Goal: Information Seeking & Learning: Learn about a topic

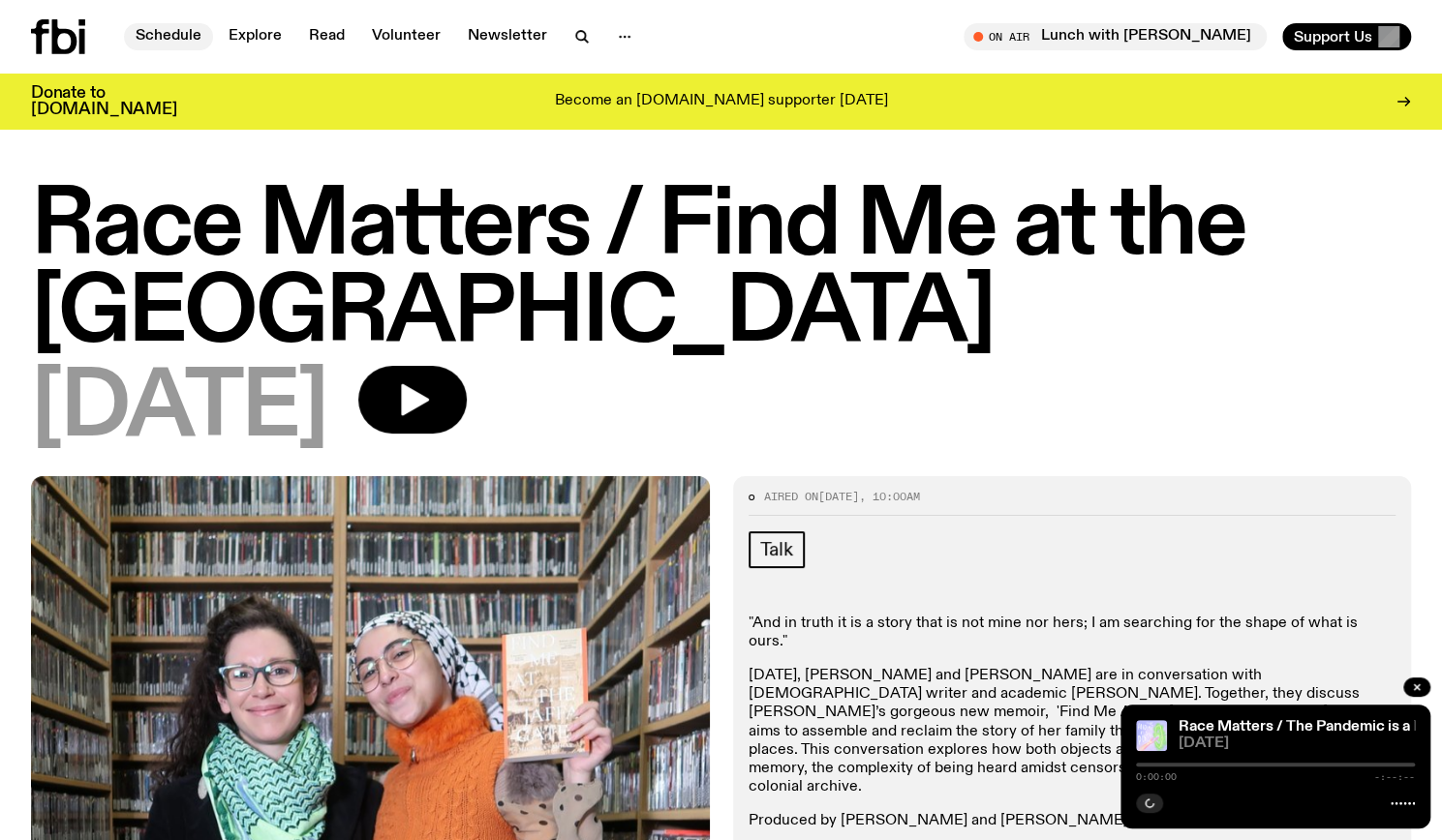
click at [186, 35] on link "Schedule" at bounding box center [168, 37] width 89 height 28
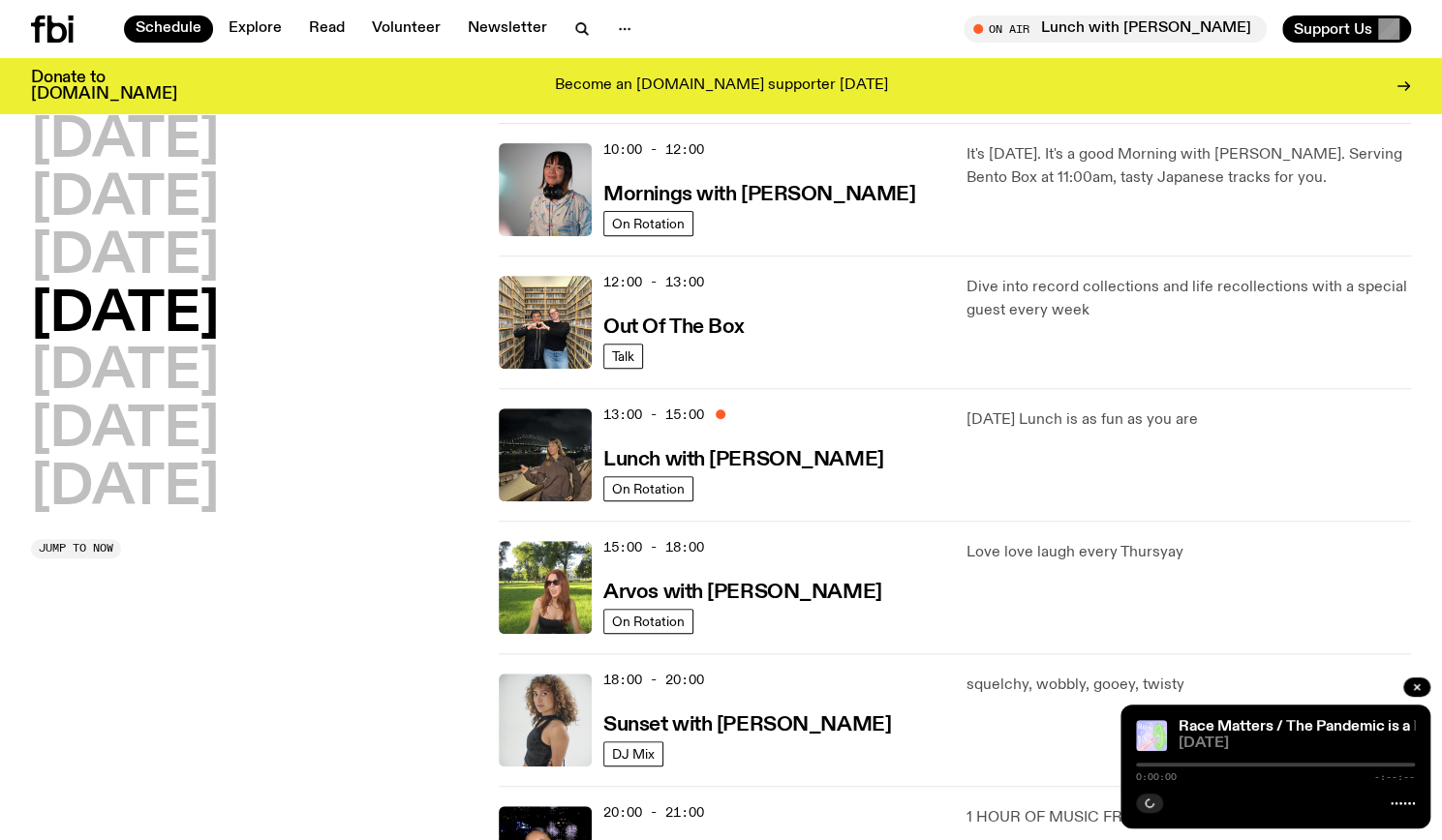
scroll to position [341, 0]
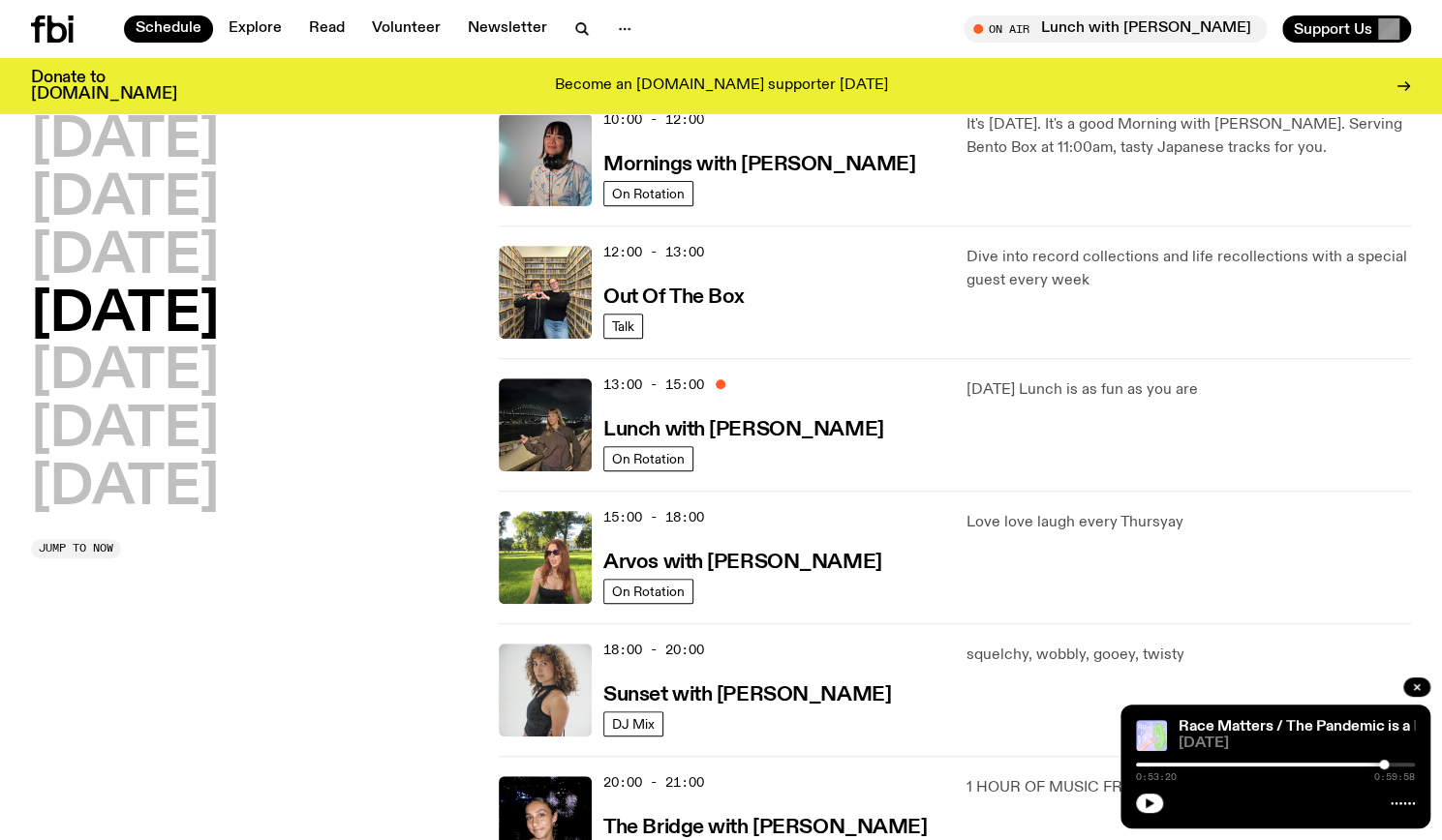
click at [234, 492] on div "[DATE] [DATE] [DATE] [DATE] [DATE] [DATE] [DATE]" at bounding box center [252, 315] width 444 height 402
click at [176, 504] on h2 "[DATE]" at bounding box center [124, 488] width 188 height 54
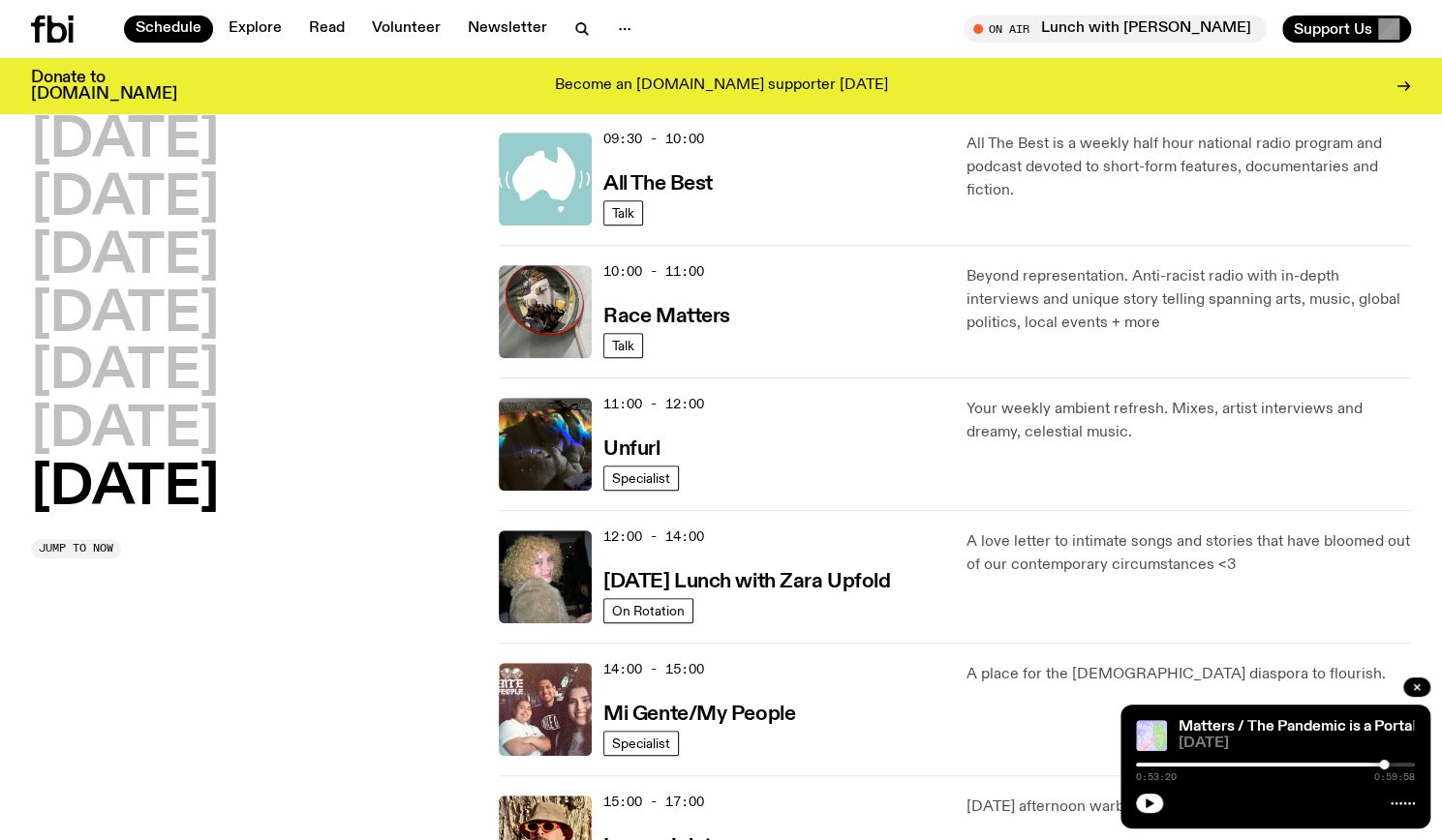
scroll to position [416, 0]
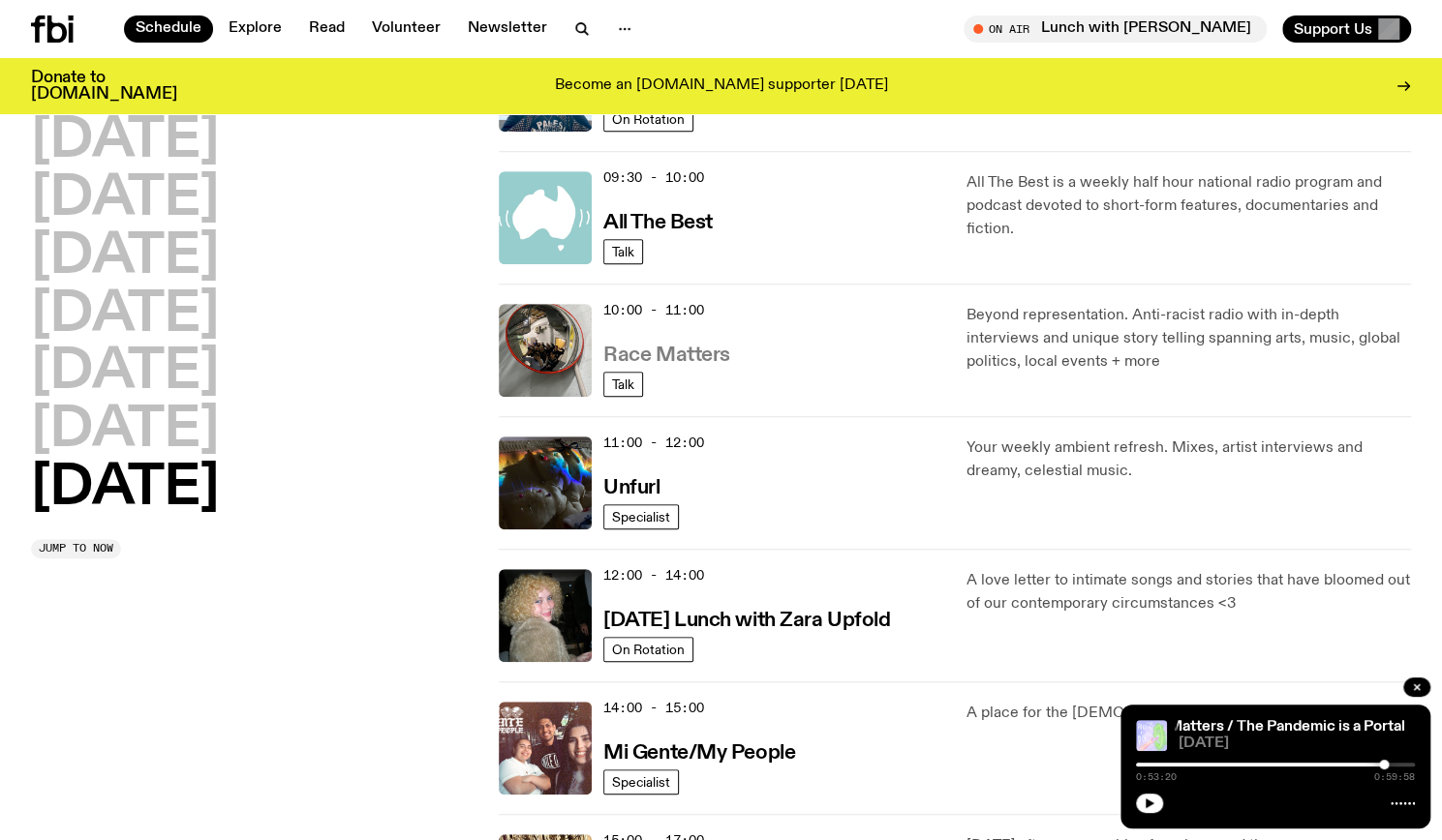
click at [668, 348] on h3 "Race Matters" at bounding box center [667, 355] width 127 height 21
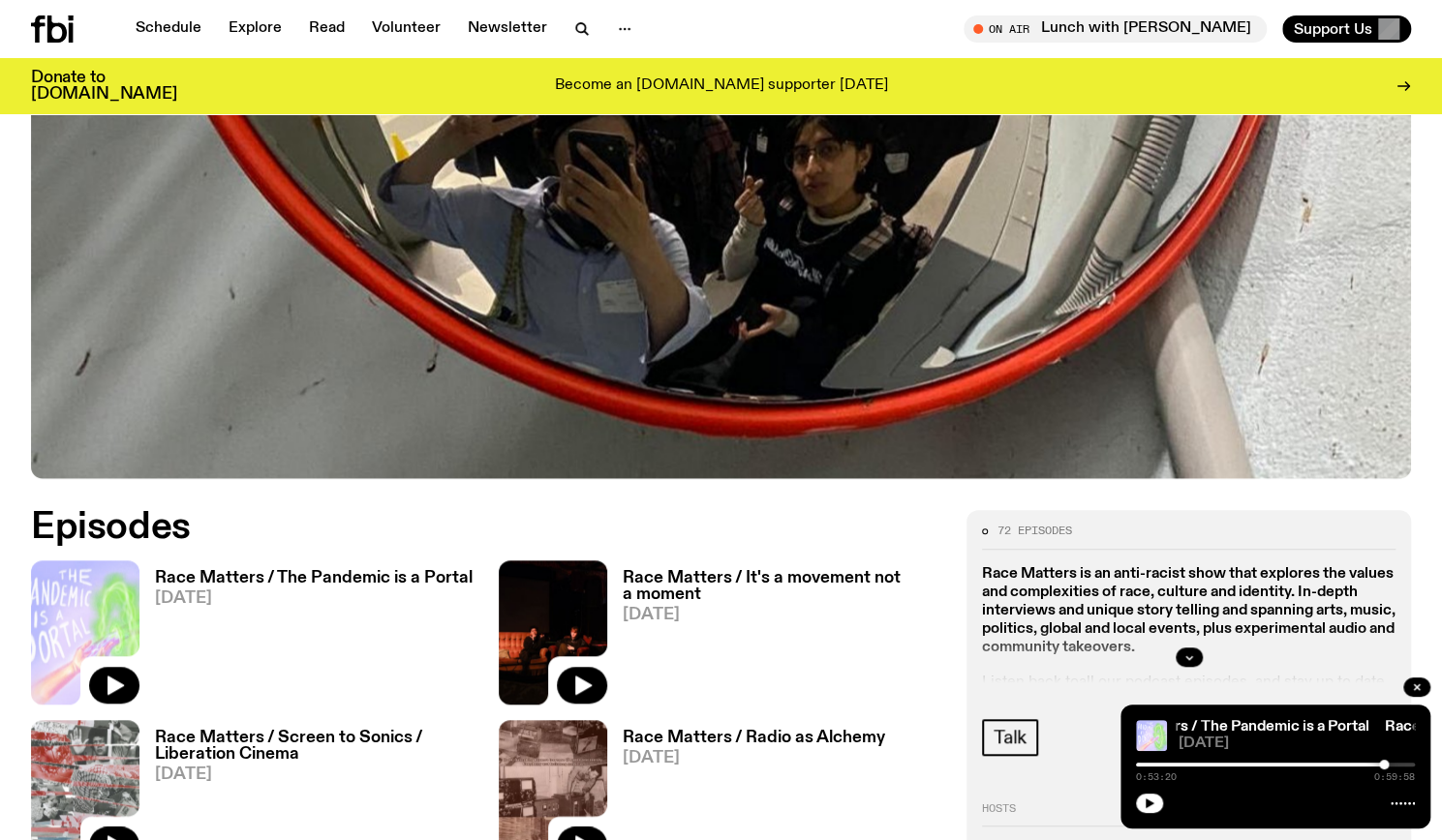
scroll to position [975, 0]
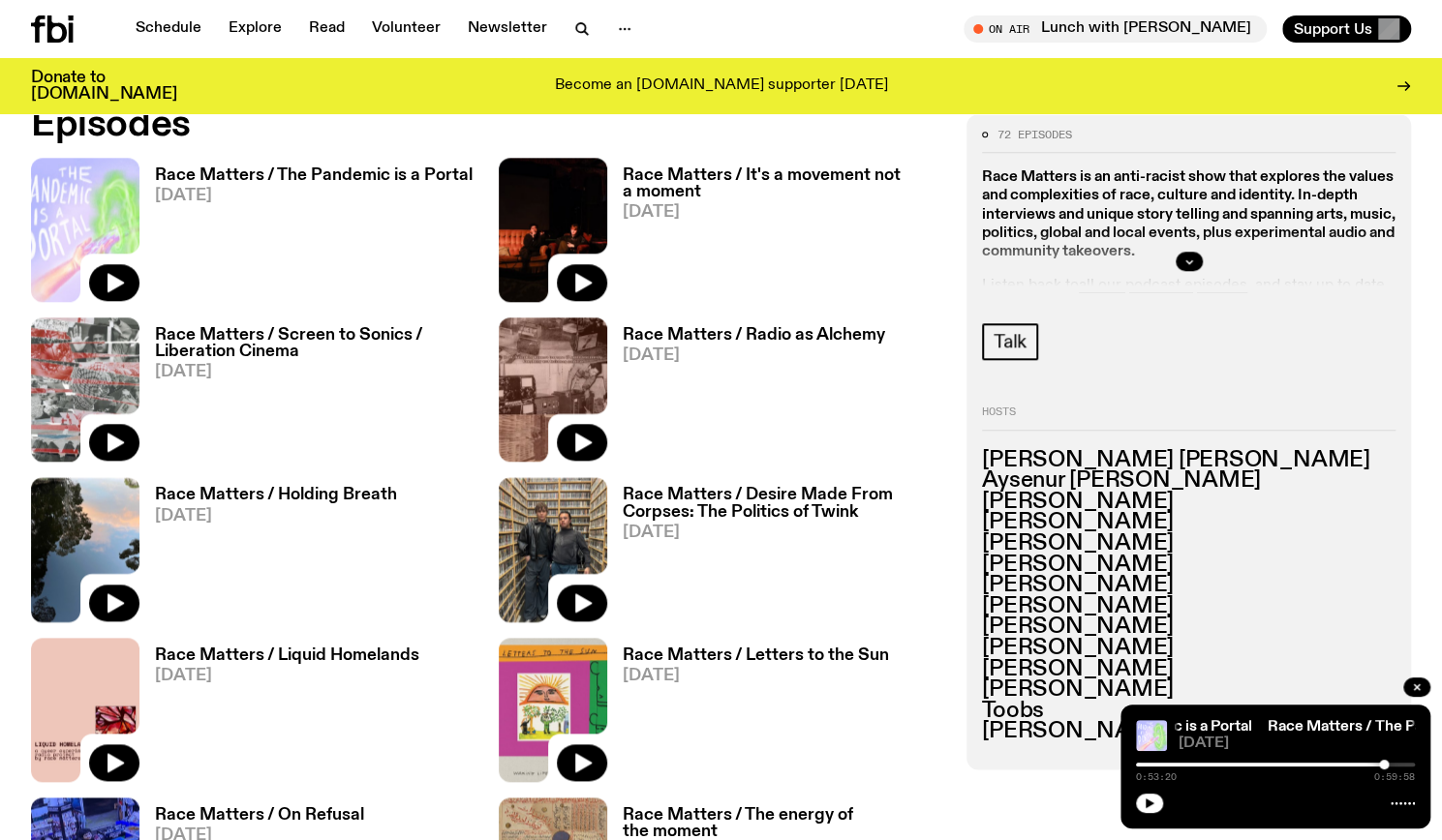
click at [728, 186] on h3 "Race Matters / It's a movement not a moment" at bounding box center [782, 183] width 320 height 32
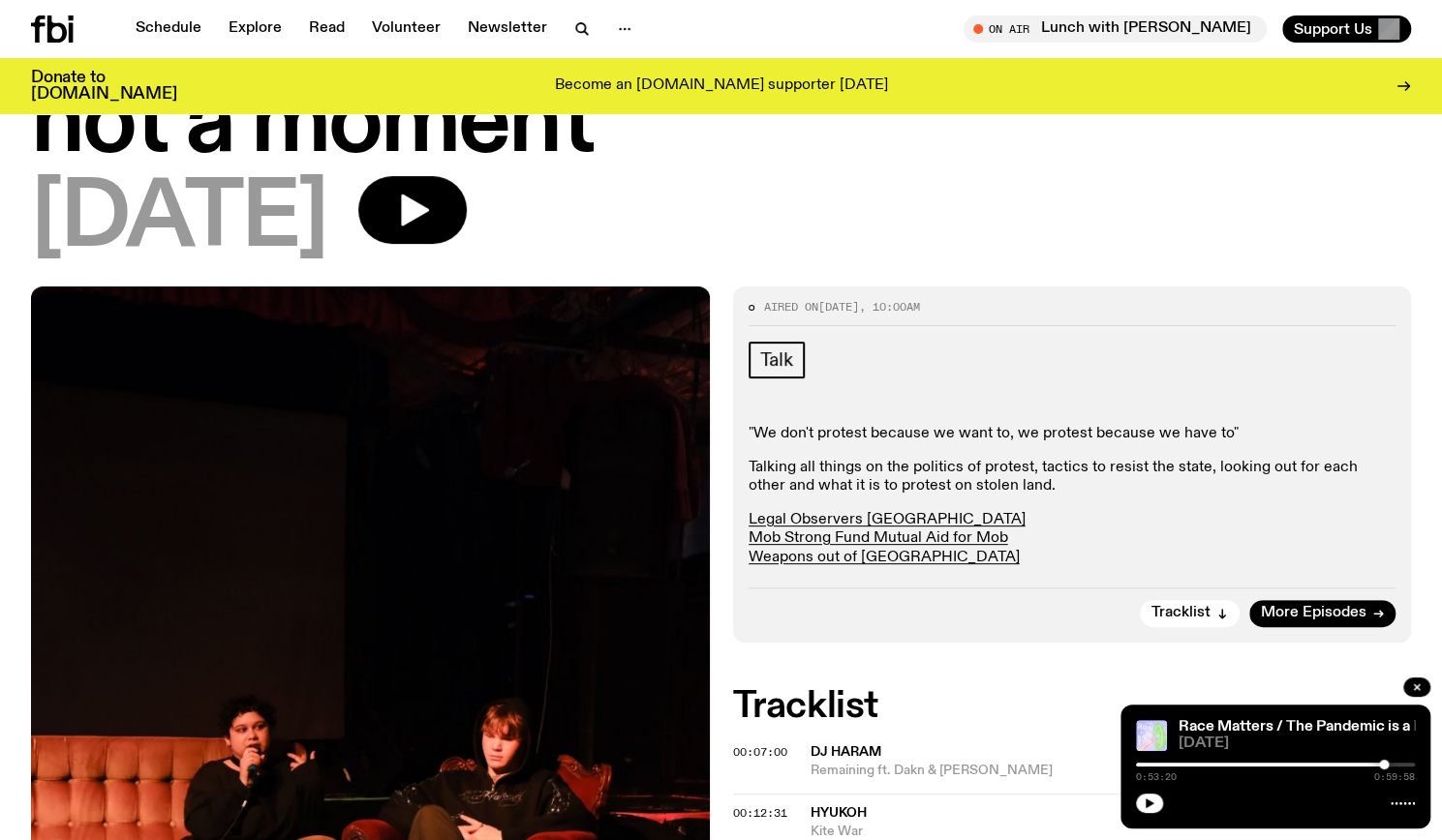
scroll to position [173, 0]
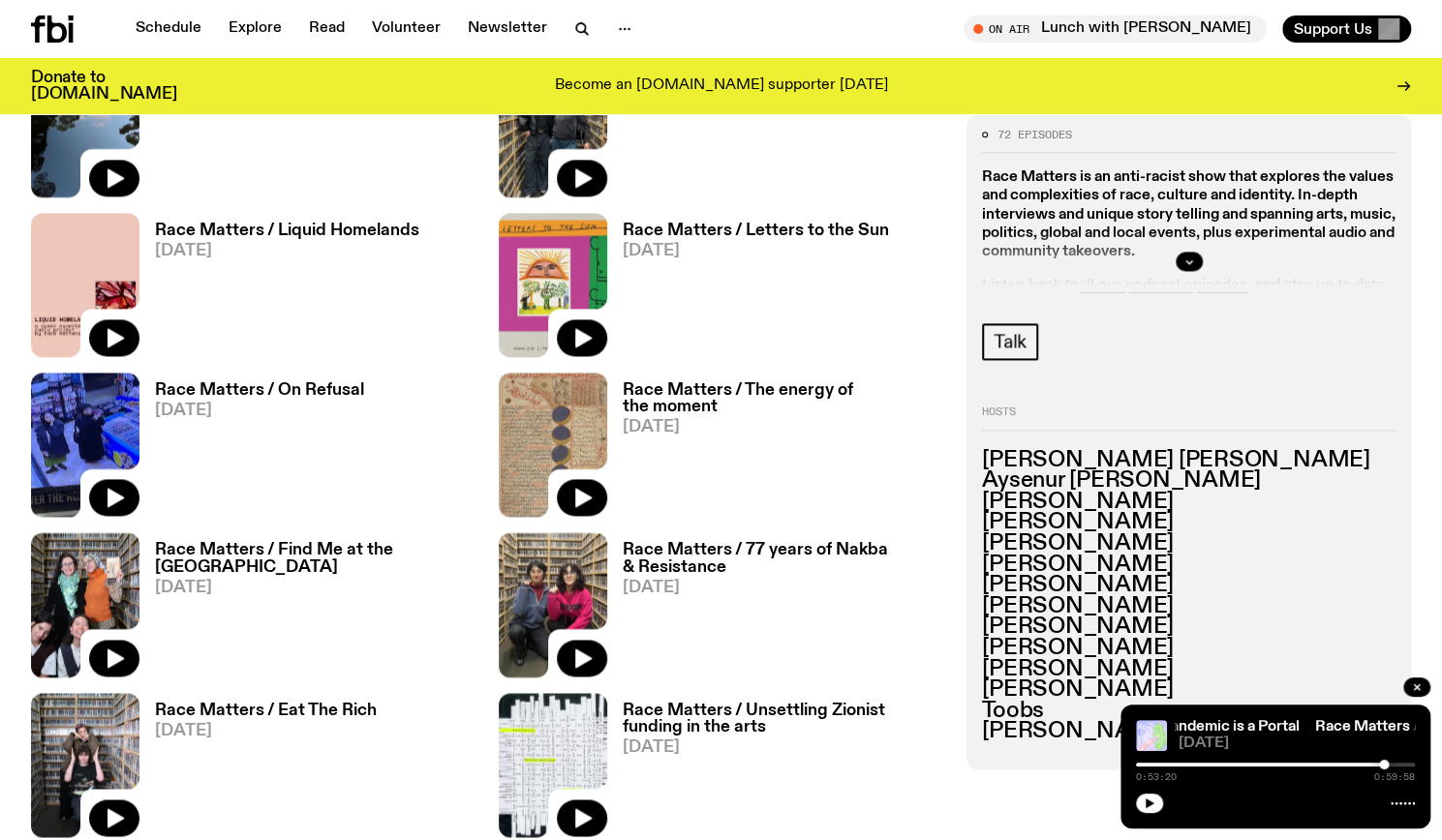
scroll to position [1398, 0]
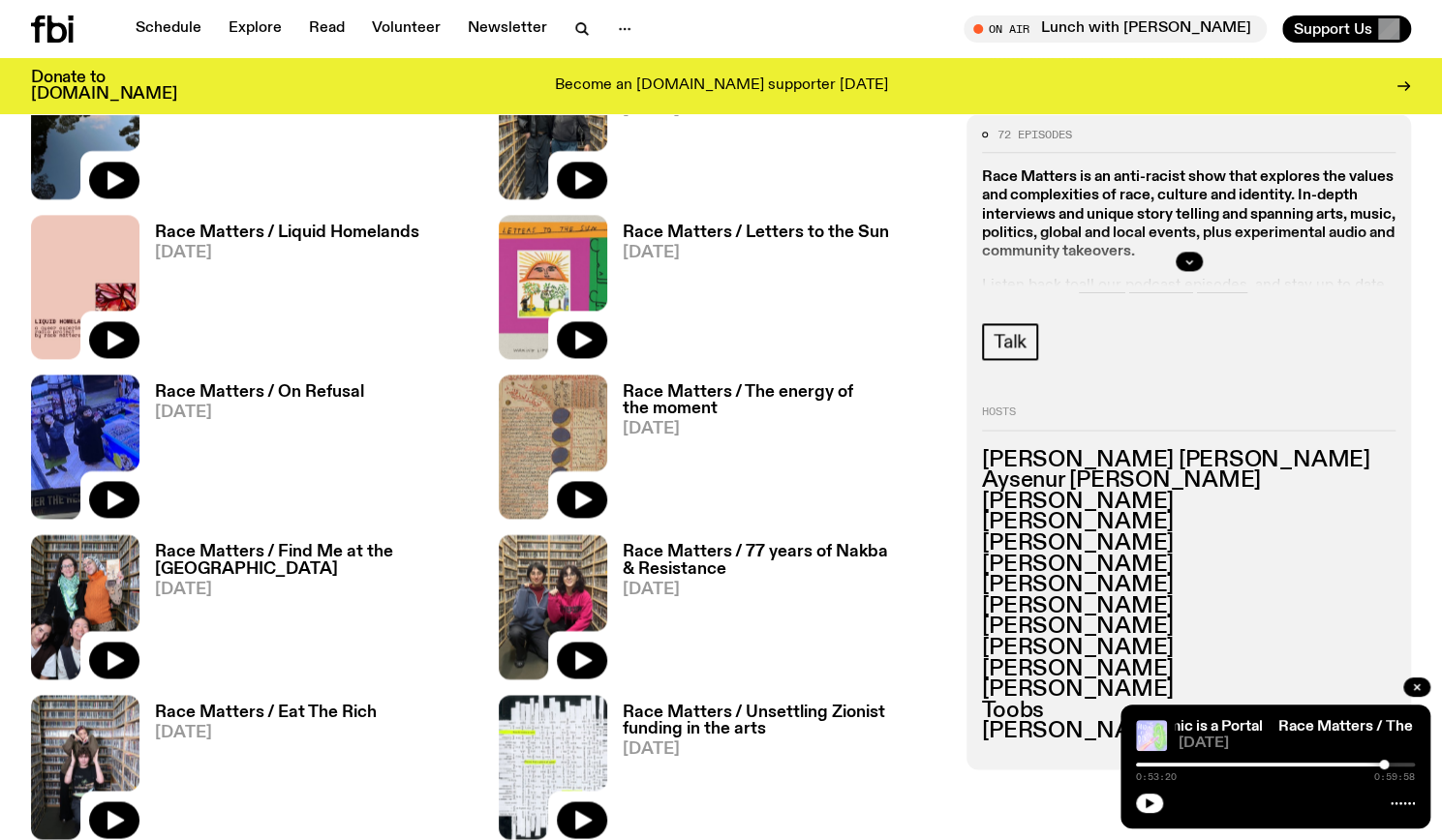
click at [277, 396] on h3 "Race Matters / On Refusal" at bounding box center [259, 392] width 209 height 17
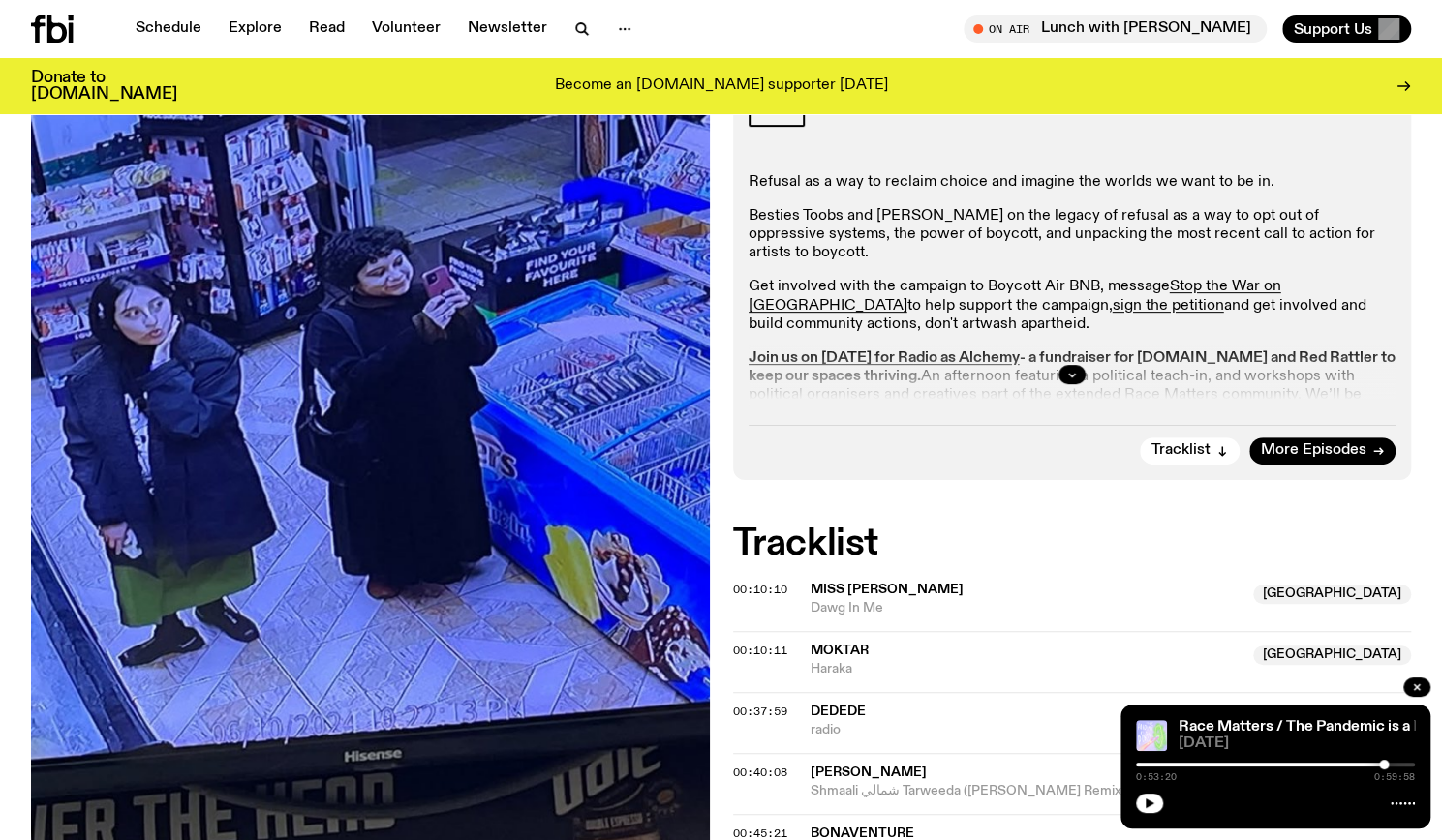
scroll to position [365, 0]
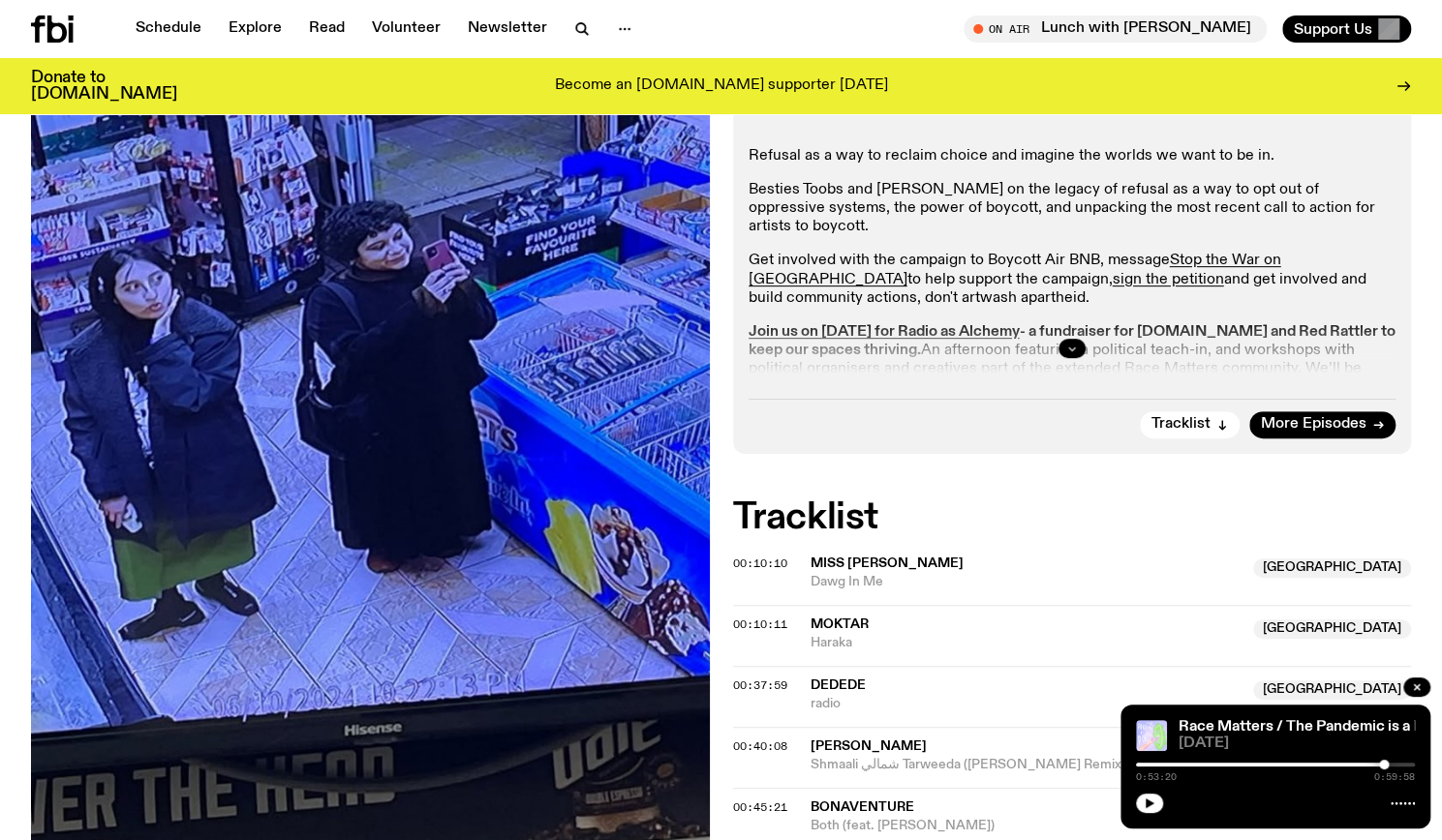
click at [1076, 339] on button "button" at bounding box center [1073, 349] width 28 height 20
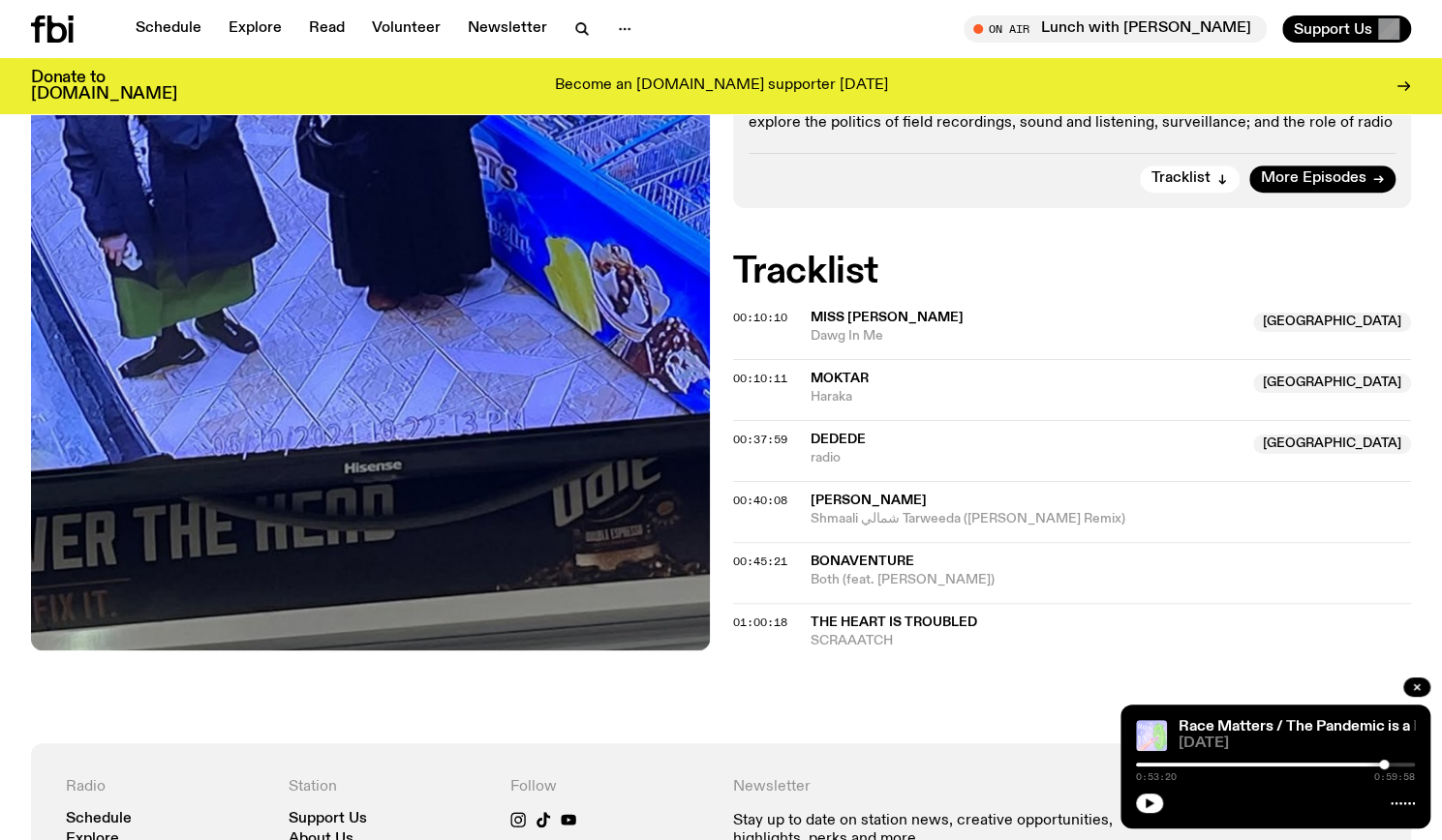
scroll to position [900, 0]
